Goal: Navigation & Orientation: Find specific page/section

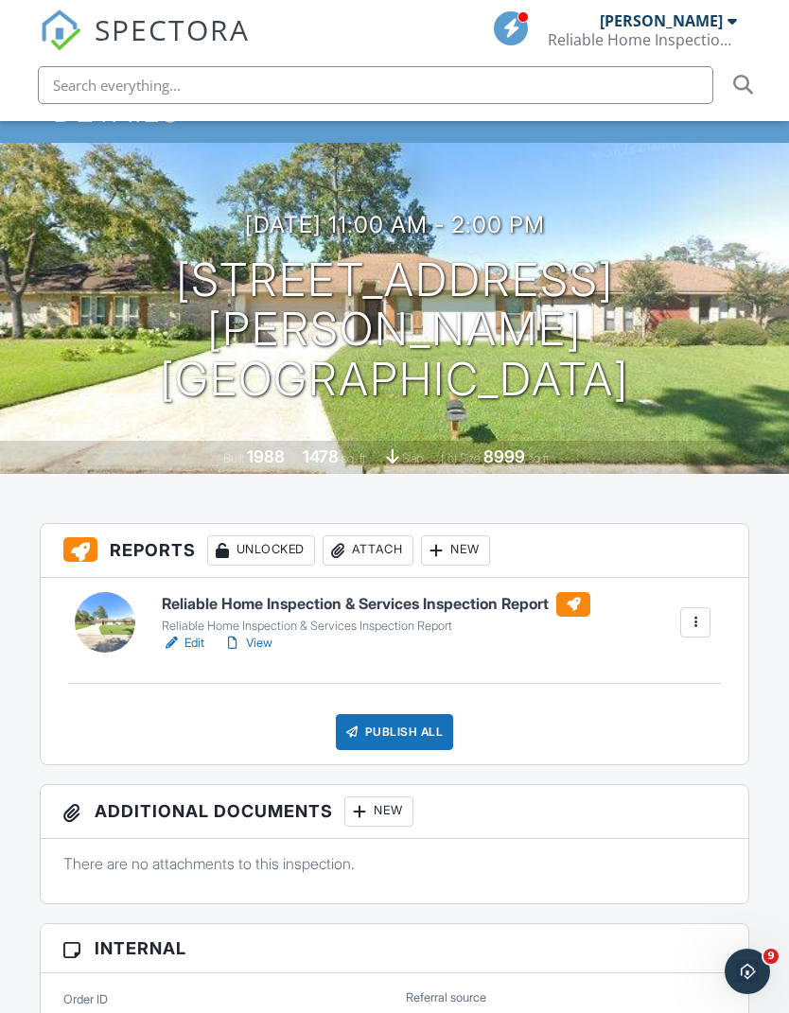
click at [739, 34] on link "Zachary Rowley Reliable Home Inspection & Services" at bounding box center [645, 30] width 194 height 61
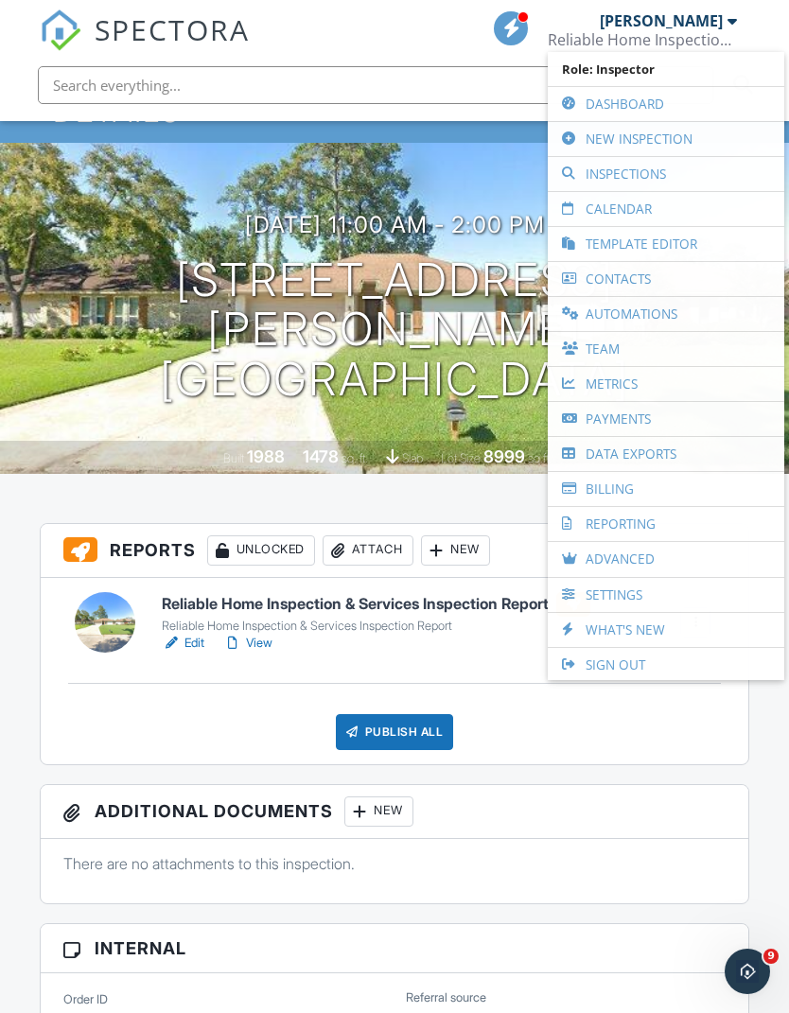
click at [727, 10] on div "Zachary Rowley Reliable Home Inspection & Services" at bounding box center [642, 30] width 189 height 61
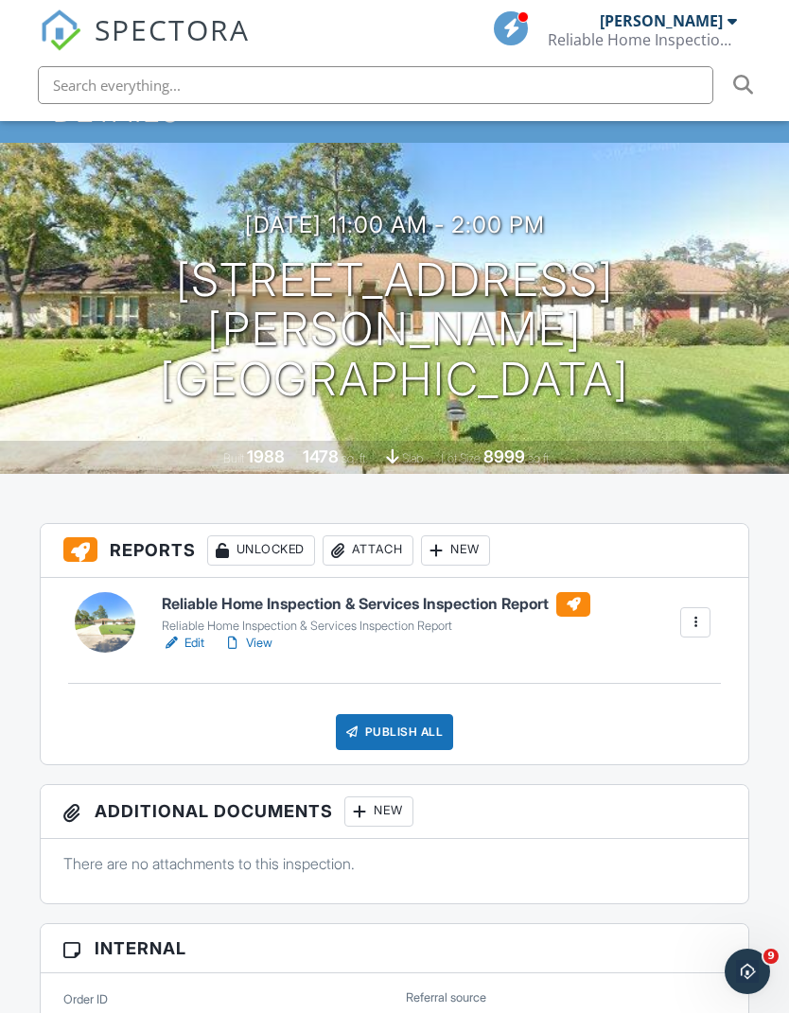
click at [714, 28] on div "[PERSON_NAME]" at bounding box center [661, 20] width 123 height 19
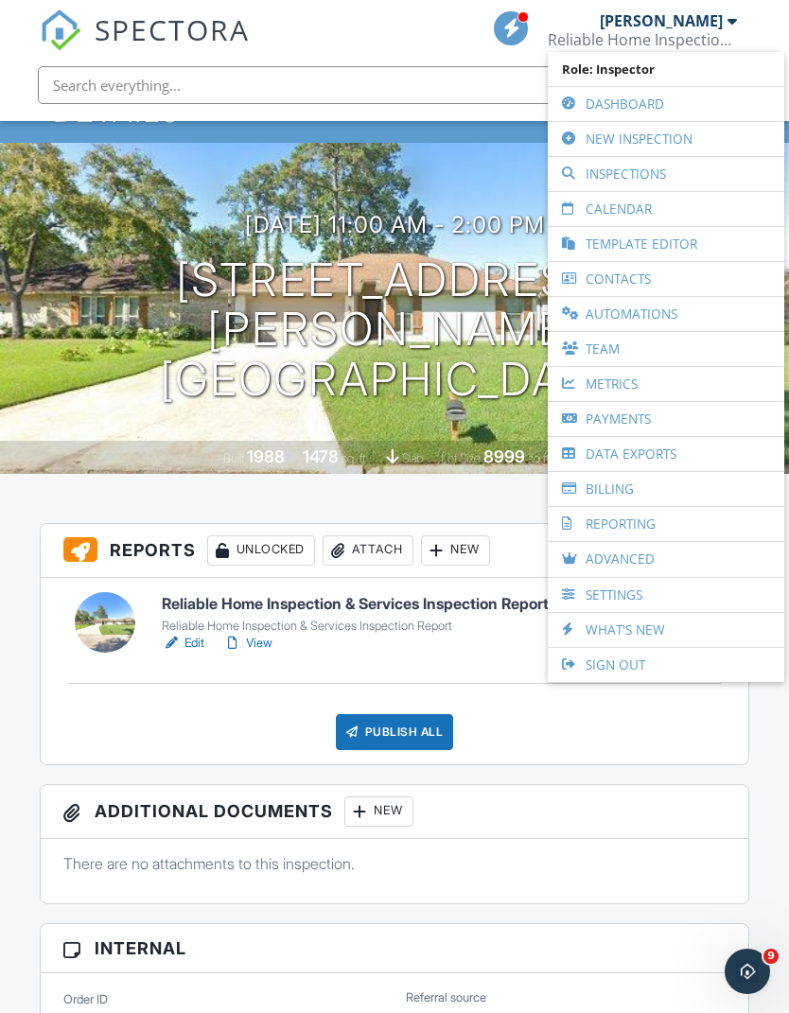
click at [592, 171] on link "Inspections" at bounding box center [666, 174] width 218 height 34
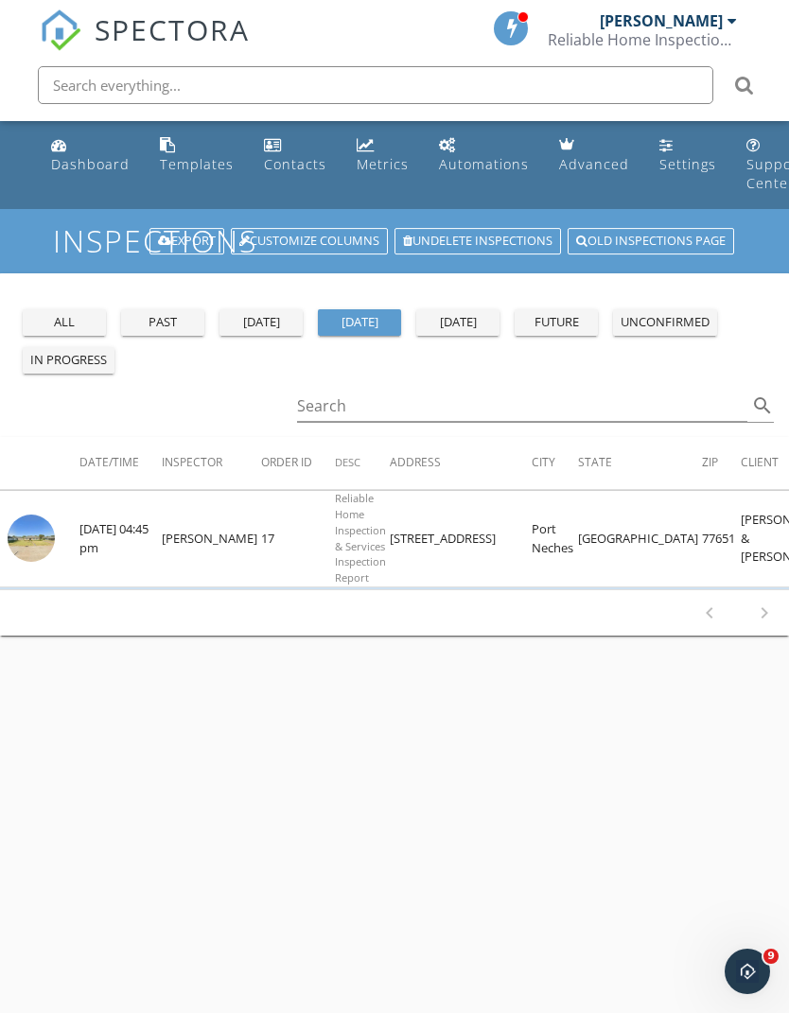
click at [51, 326] on div "all" at bounding box center [64, 322] width 68 height 19
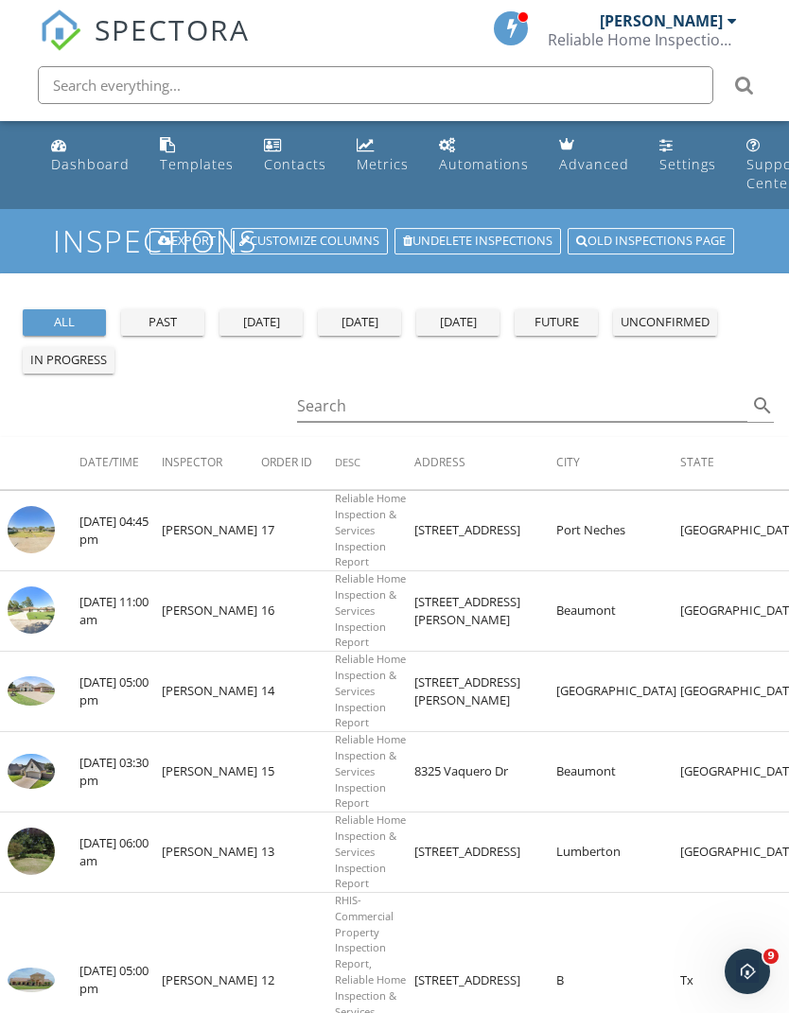
click at [26, 606] on img at bounding box center [31, 610] width 47 height 47
